Goal: Transaction & Acquisition: Purchase product/service

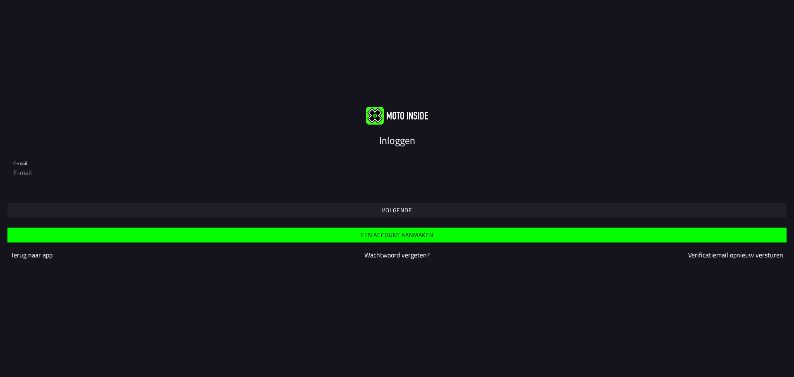
click at [361, 214] on span "Volgende" at bounding box center [397, 210] width 766 height 15
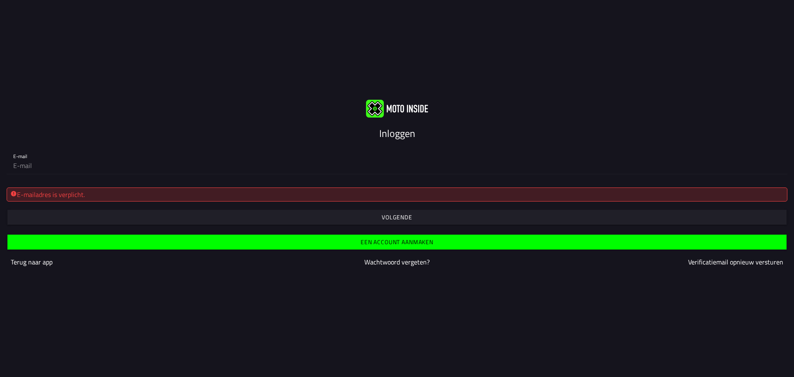
click at [57, 170] on input "email" at bounding box center [397, 165] width 768 height 17
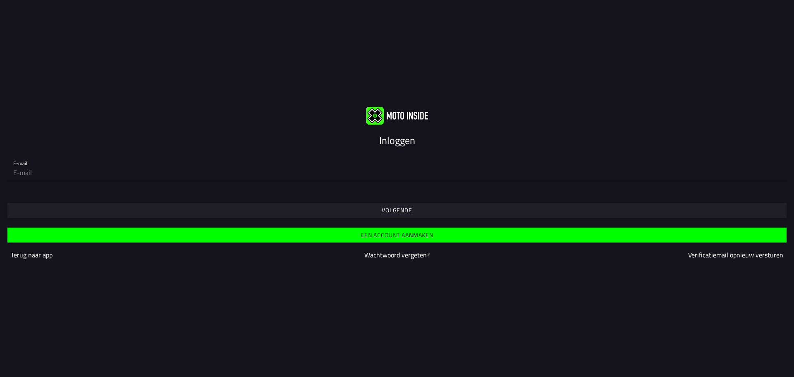
click at [392, 206] on span "Volgende" at bounding box center [397, 210] width 766 height 15
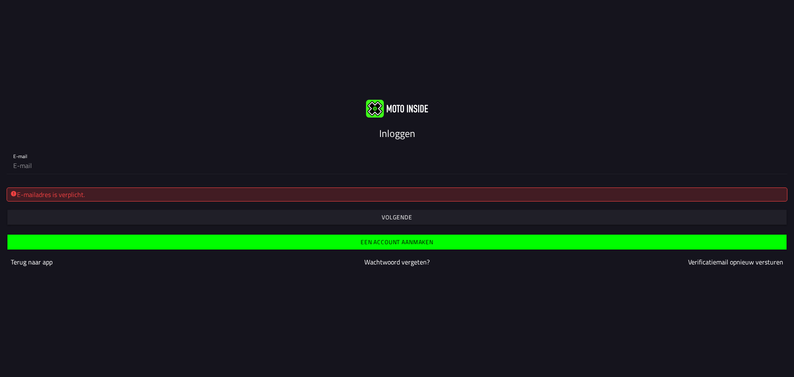
click at [59, 226] on div "Een account aanmaken [PERSON_NAME] naar app Wachtwoord vergeten? Verificatiemai…" at bounding box center [397, 251] width 794 height 51
click at [60, 218] on span "button" at bounding box center [397, 217] width 766 height 15
drag, startPoint x: 47, startPoint y: 177, endPoint x: 47, endPoint y: 172, distance: 4.5
click at [47, 176] on div "E-mail" at bounding box center [397, 161] width 794 height 40
click at [47, 170] on input "email" at bounding box center [397, 165] width 768 height 17
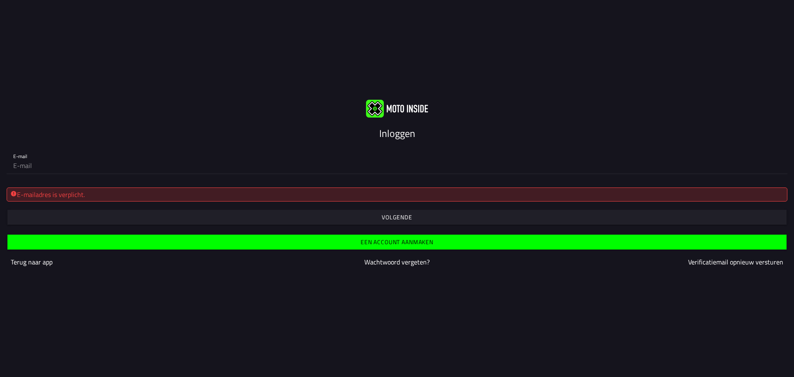
type input "[EMAIL_ADDRESS][DOMAIN_NAME]"
click at [0, 0] on slot "Volgende" at bounding box center [0, 0] width 0 height 0
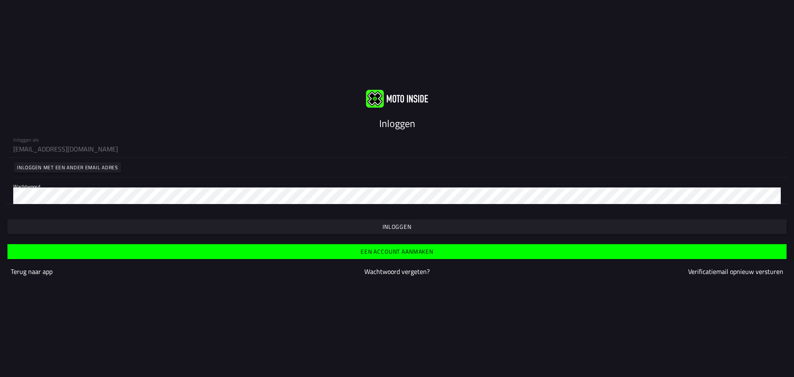
click at [373, 218] on div at bounding box center [397, 214] width 781 height 7
drag, startPoint x: 337, startPoint y: 207, endPoint x: 333, endPoint y: 206, distance: 4.3
click at [334, 206] on div "Inloggen" at bounding box center [397, 219] width 794 height 30
click at [29, 221] on span "button" at bounding box center [397, 226] width 766 height 15
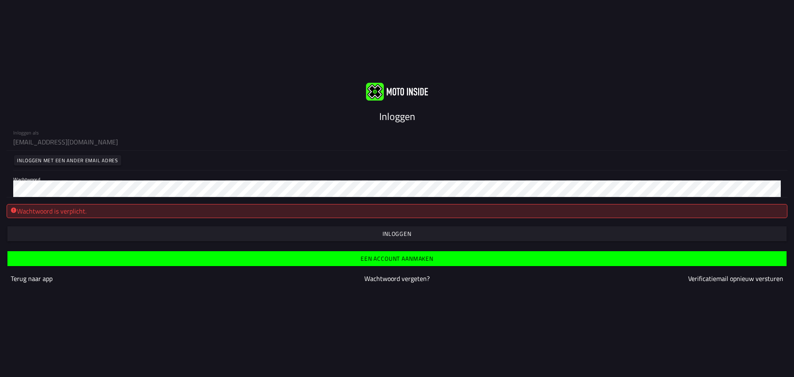
click at [92, 197] on div "Wachtwoord" at bounding box center [397, 183] width 781 height 27
click at [232, 230] on span "button" at bounding box center [397, 233] width 766 height 15
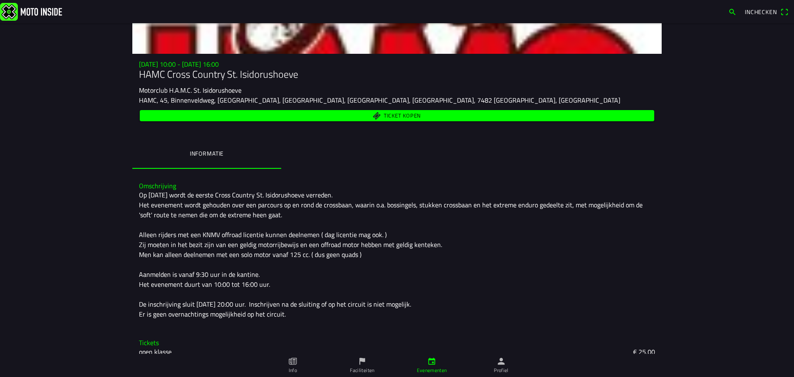
scroll to position [83, 0]
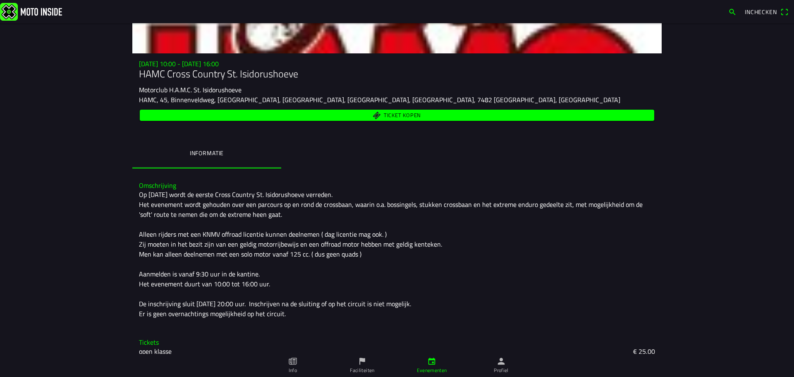
click at [375, 117] on span "Ticket kopen" at bounding box center [397, 115] width 505 height 11
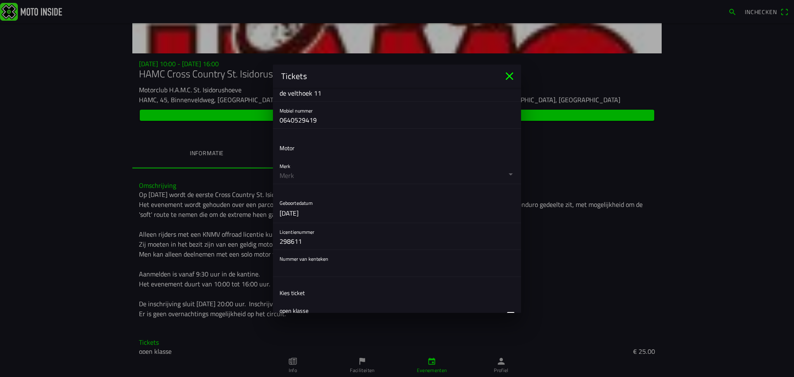
scroll to position [207, 0]
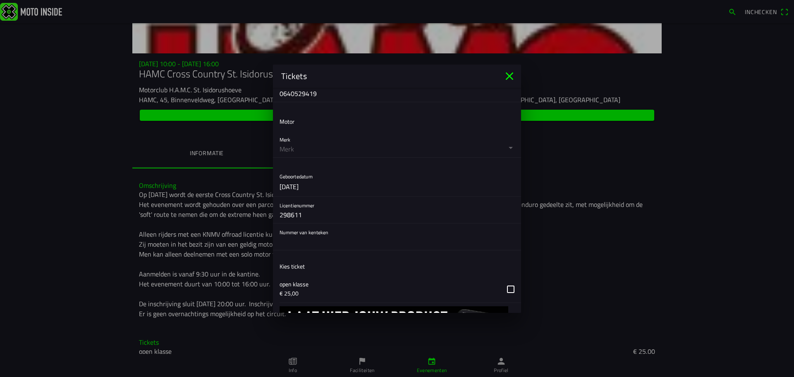
click at [328, 149] on button "button" at bounding box center [401, 144] width 242 height 26
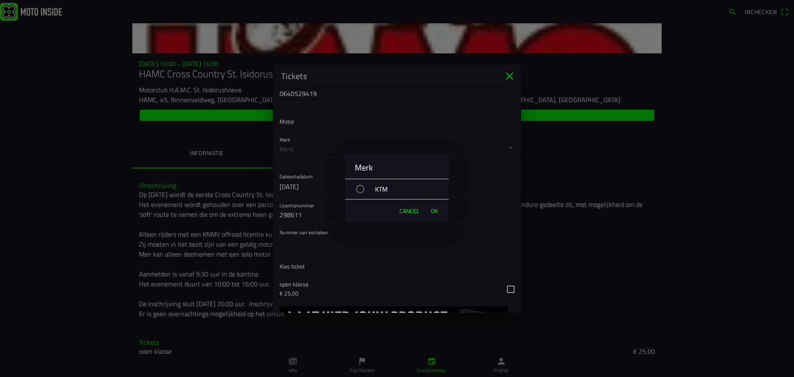
click at [380, 184] on div "KTM" at bounding box center [401, 189] width 95 height 21
click at [432, 213] on span "OK" at bounding box center [434, 211] width 7 height 8
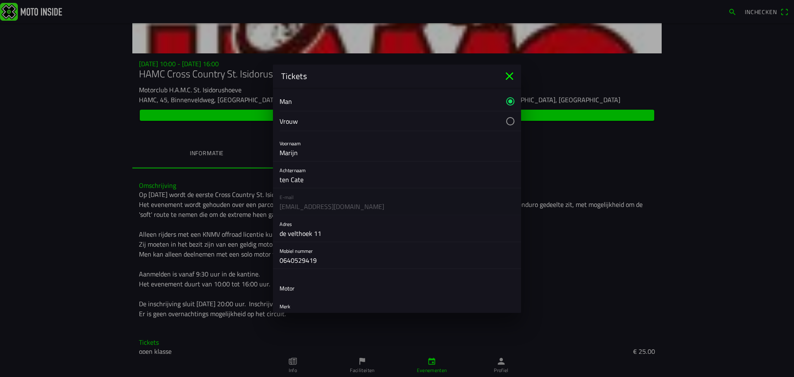
scroll to position [41, 0]
click at [512, 77] on icon "close" at bounding box center [509, 75] width 13 height 13
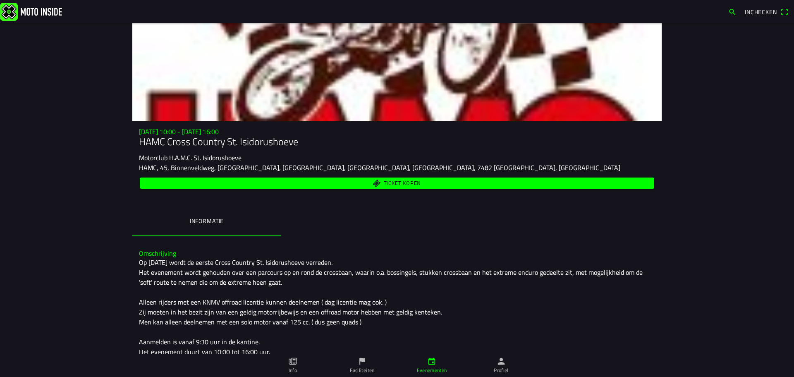
scroll to position [0, 0]
